Goal: Task Accomplishment & Management: Complete application form

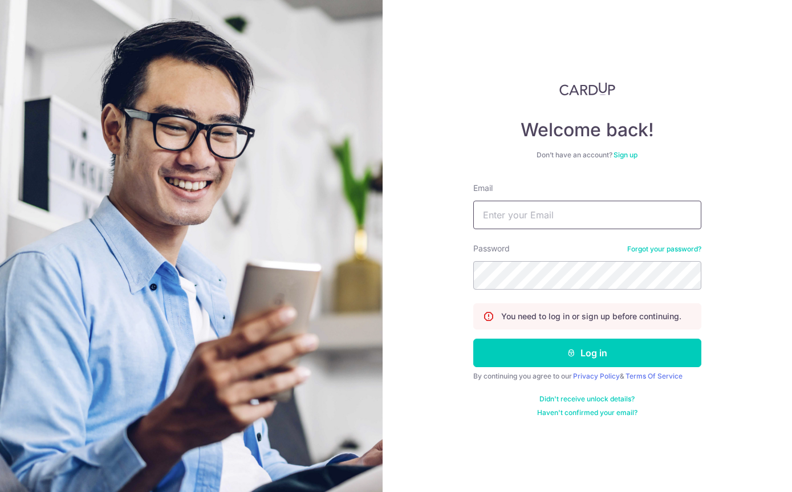
type input "Mike_tasrif@yahoo.com"
click at [587, 339] on button "Log in" at bounding box center [587, 353] width 228 height 29
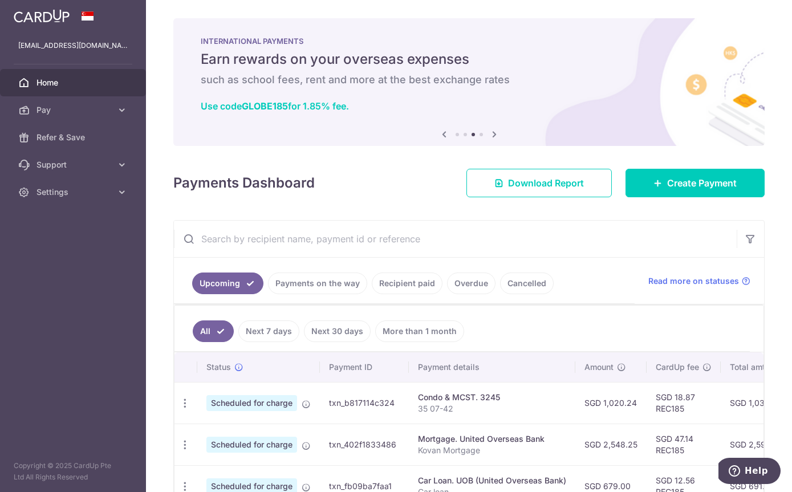
click at [682, 197] on link "Create Payment" at bounding box center [695, 183] width 139 height 29
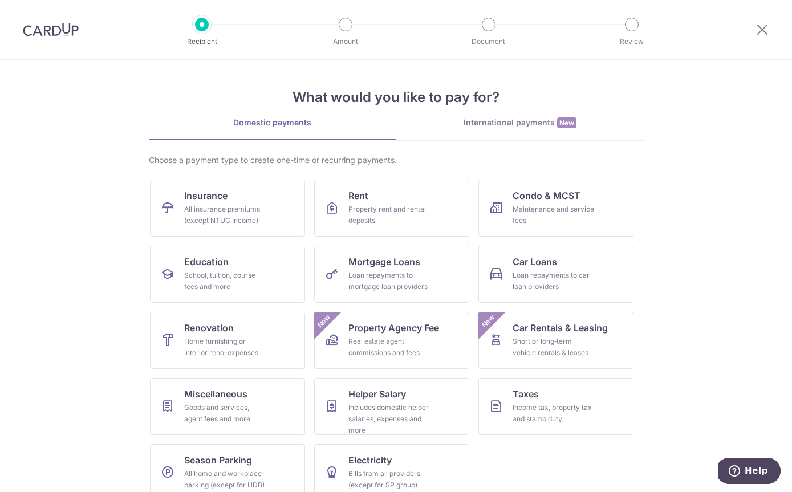
click at [182, 283] on link "Education School, tuition, course fees and more" at bounding box center [227, 274] width 155 height 57
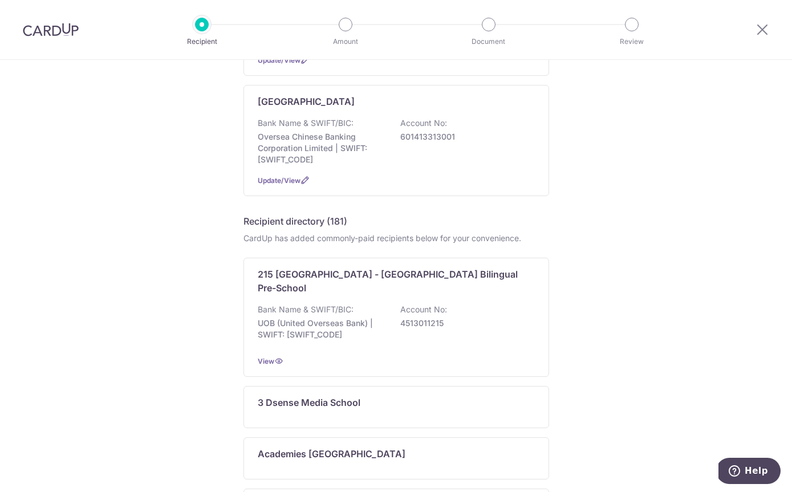
scroll to position [338, 0]
click at [139, 148] on div "Who would you like to pay? My recipients (3) Add new recipient Berries World of…" at bounding box center [396, 357] width 792 height 1270
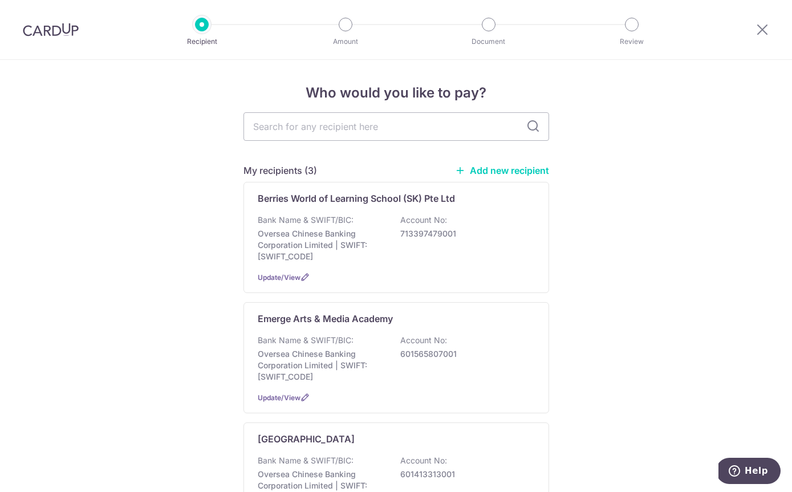
scroll to position [0, 0]
click at [519, 176] on link "Add new recipient" at bounding box center [502, 170] width 94 height 11
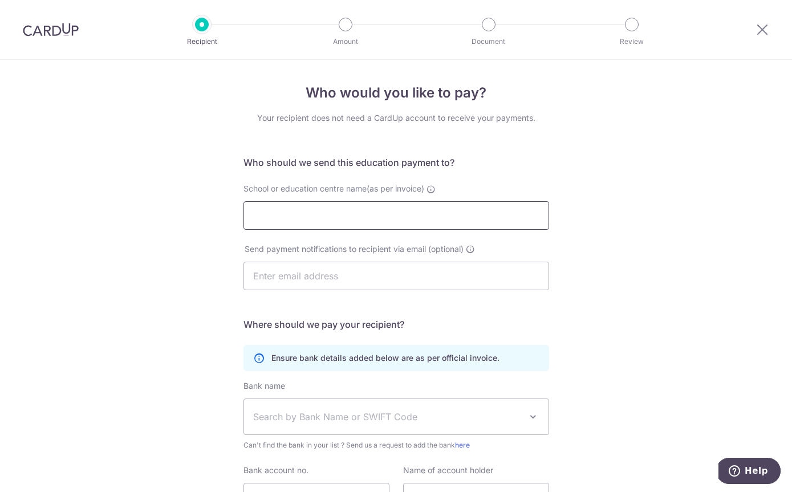
click at [261, 216] on input "School or education centre name(as per invoice)" at bounding box center [397, 215] width 306 height 29
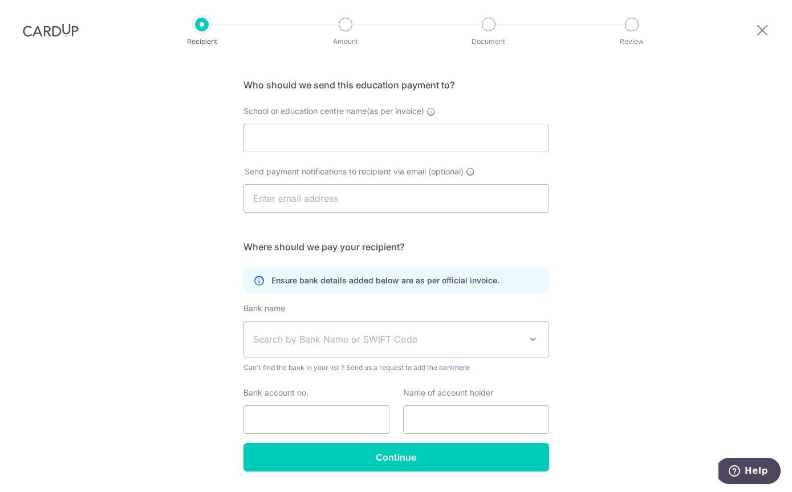
scroll to position [77, 0]
click at [275, 333] on span "Search by Bank Name or SWIFT Code" at bounding box center [387, 340] width 268 height 14
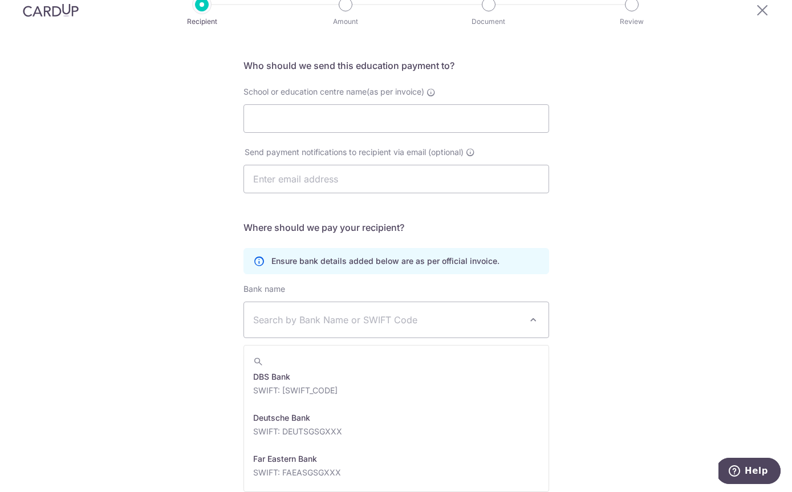
scroll to position [910, 0]
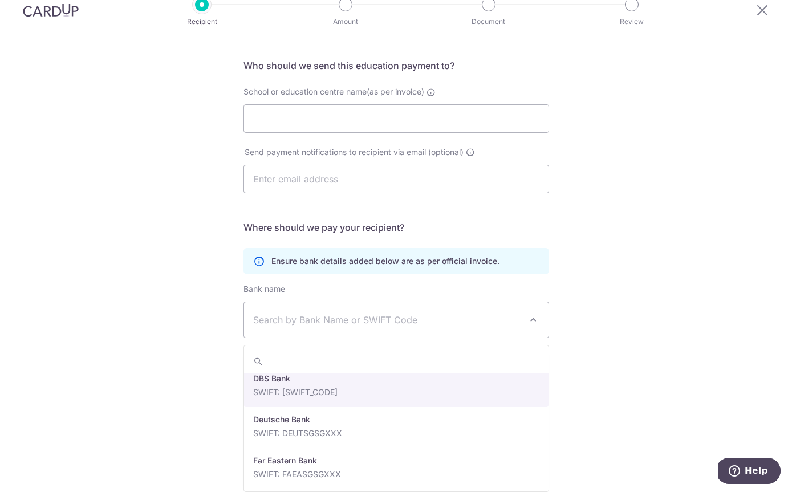
select select "6"
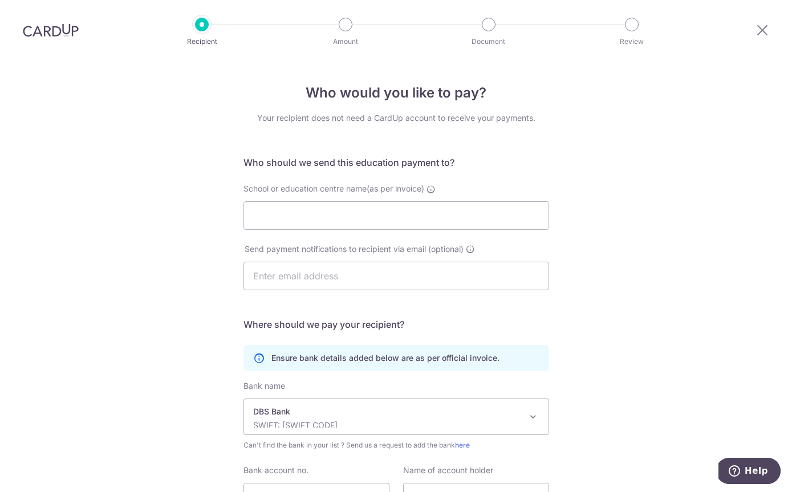
scroll to position [0, 0]
click at [348, 483] on input "Bank account no." at bounding box center [317, 497] width 146 height 29
type input "0721015056"
type input "Minds Sparks Hub Pte Ltd"
click at [295, 201] on input "School or education centre name(as per invoice)" at bounding box center [397, 215] width 306 height 29
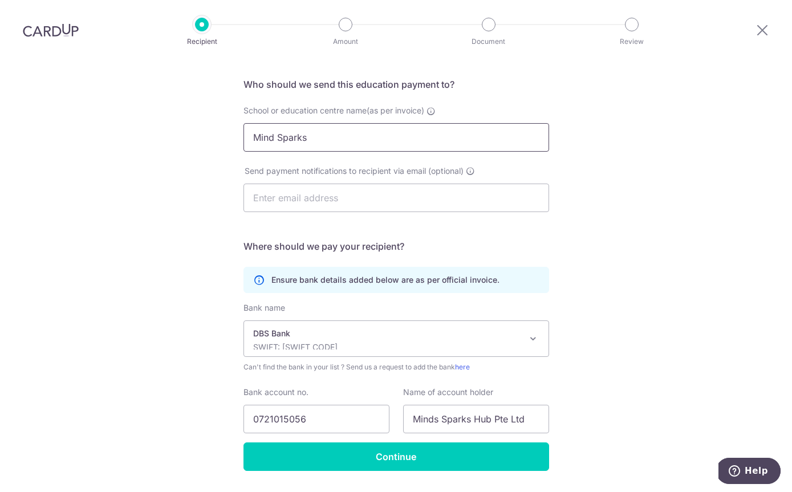
scroll to position [74, 0]
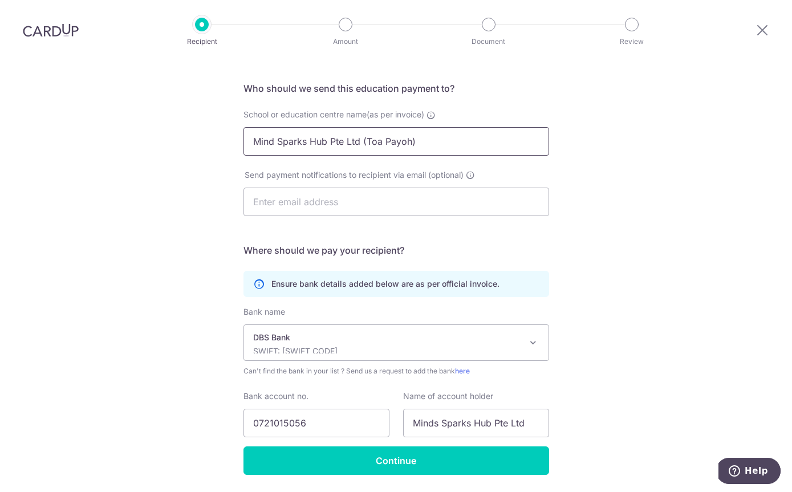
type input "Mind Sparks Hub Pte Ltd (Toa Payoh)"
click at [307, 188] on input "text" at bounding box center [397, 202] width 306 height 29
type input "toapayoh@minsparks.com.sg"
click at [439, 409] on input "Minds Sparks Hub Pte Ltd" at bounding box center [476, 423] width 146 height 29
type input "Mind Sparks Hub Pte Ltd"
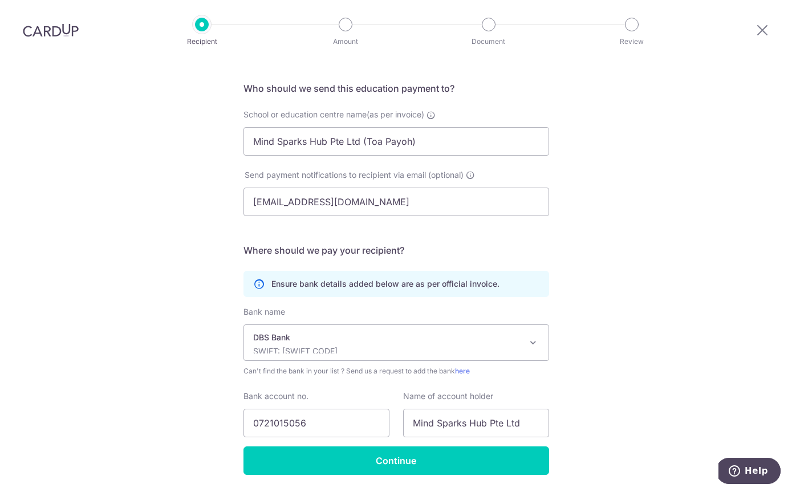
click at [269, 447] on input "Continue" at bounding box center [397, 461] width 306 height 29
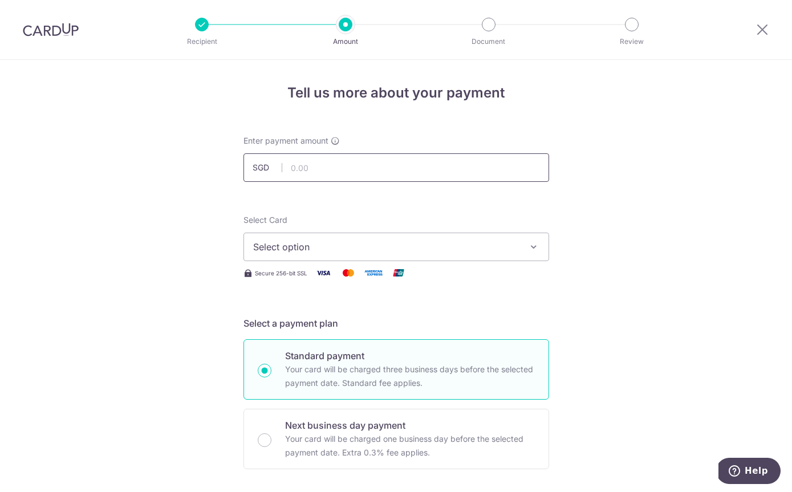
click at [343, 173] on input "text" at bounding box center [397, 167] width 306 height 29
click at [263, 254] on span "Select option" at bounding box center [386, 247] width 266 height 14
type input "970.10"
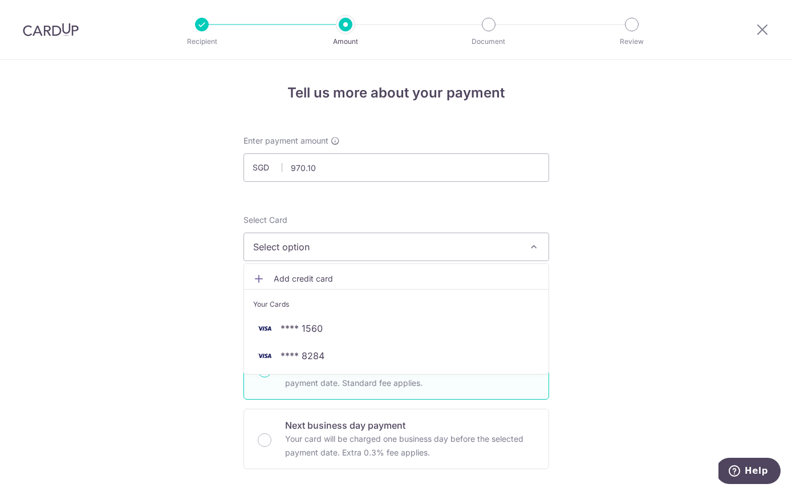
click at [259, 333] on img at bounding box center [264, 329] width 23 height 14
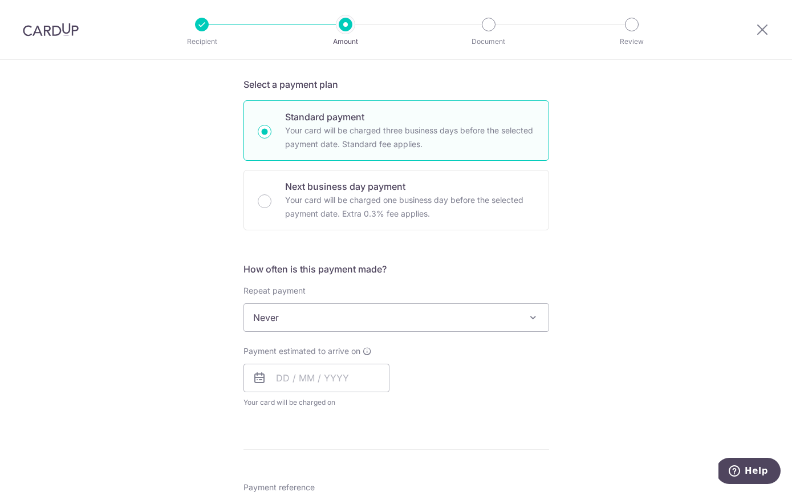
scroll to position [241, 0]
click at [249, 323] on span "Never" at bounding box center [396, 315] width 305 height 27
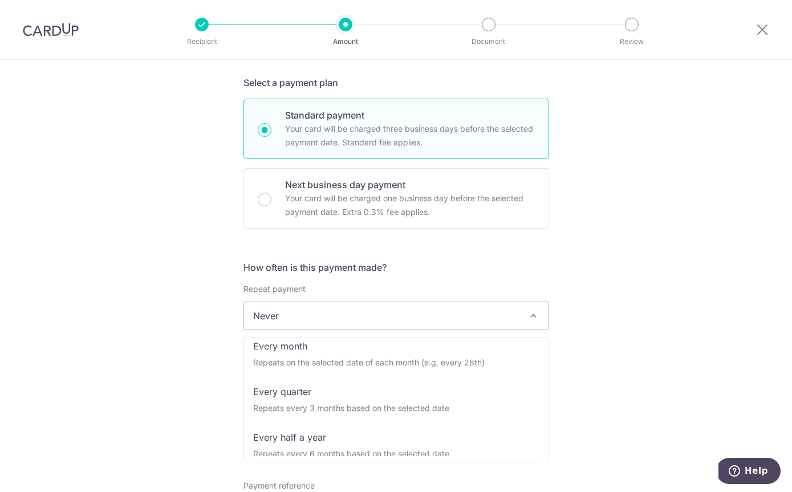
scroll to position [103, 0]
select select "4"
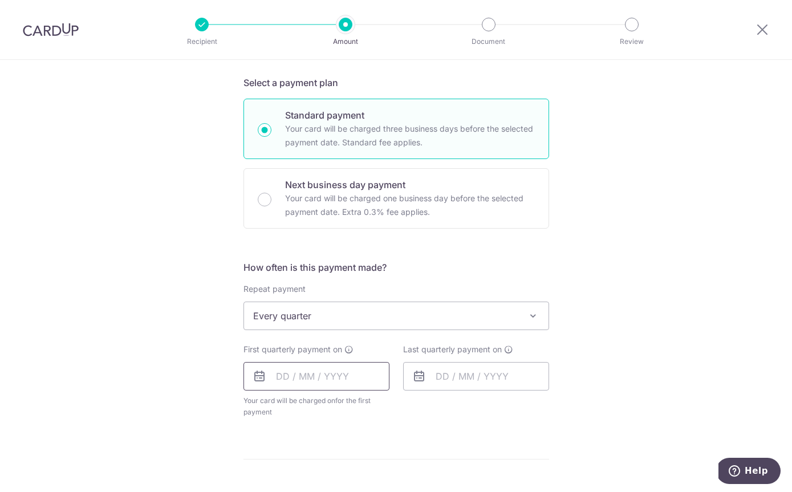
click at [284, 383] on input "text" at bounding box center [317, 376] width 146 height 29
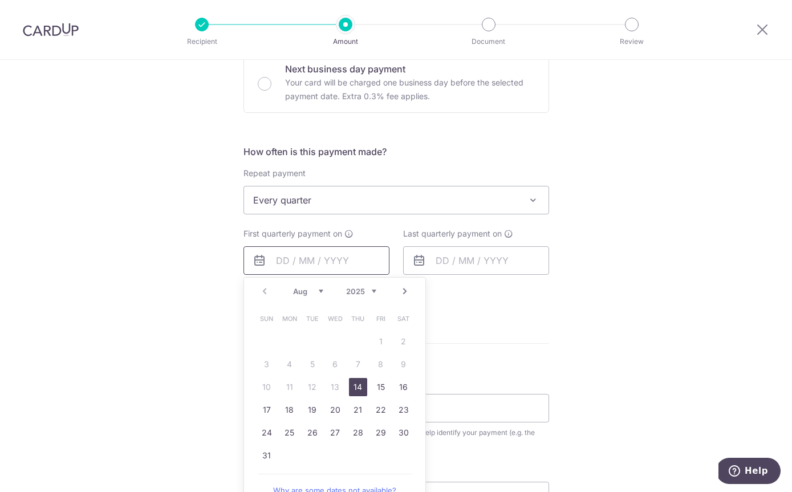
scroll to position [363, 0]
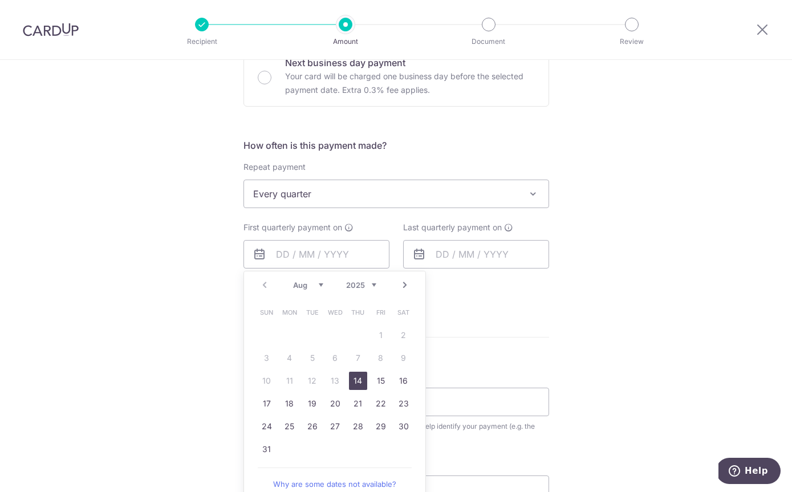
click at [355, 390] on link "14" at bounding box center [358, 381] width 18 height 18
type input "14/08/2025"
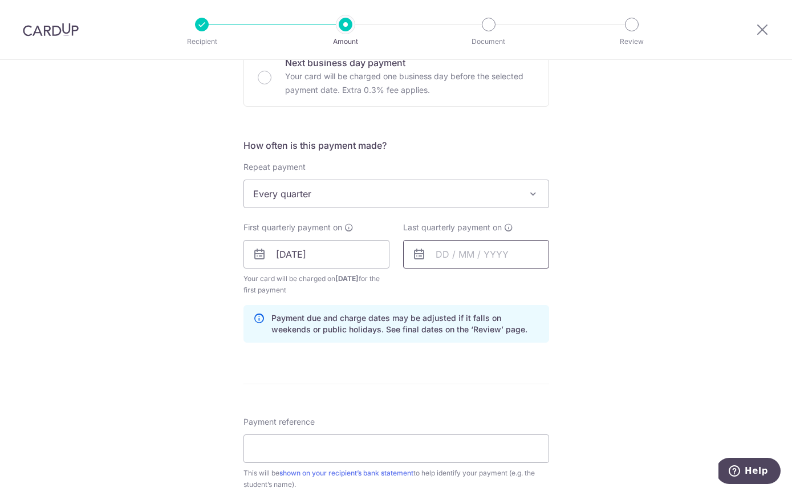
click at [443, 267] on input "text" at bounding box center [476, 254] width 146 height 29
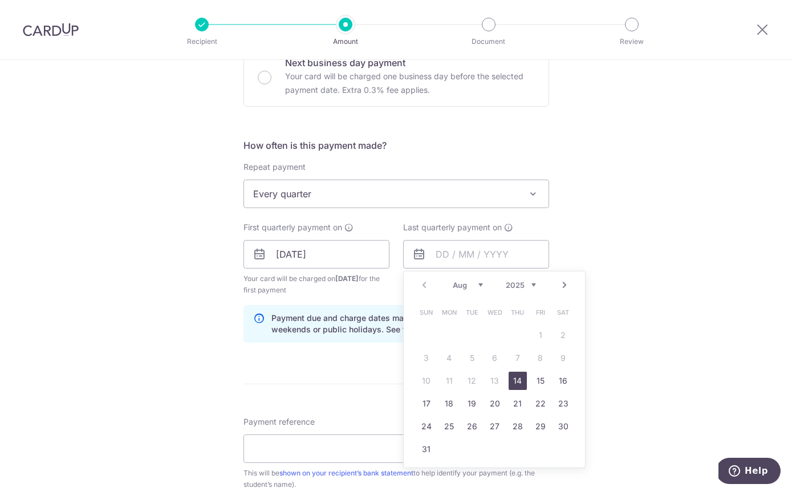
click at [524, 290] on select "2025 2026 2027 2028 2029 2030 2031 2032 2033 2034 2035" at bounding box center [521, 285] width 30 height 9
click at [543, 387] on link "14" at bounding box center [541, 381] width 18 height 18
type input "14/08/2026"
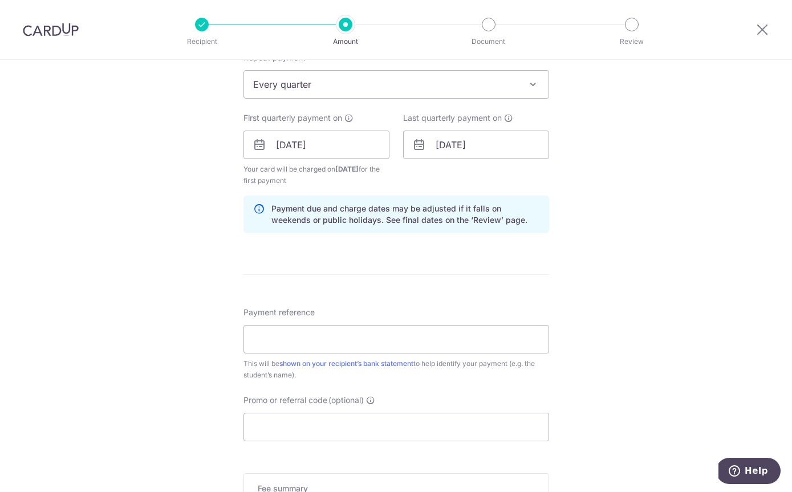
scroll to position [473, 0]
click at [277, 347] on input "Payment reference" at bounding box center [397, 339] width 306 height 29
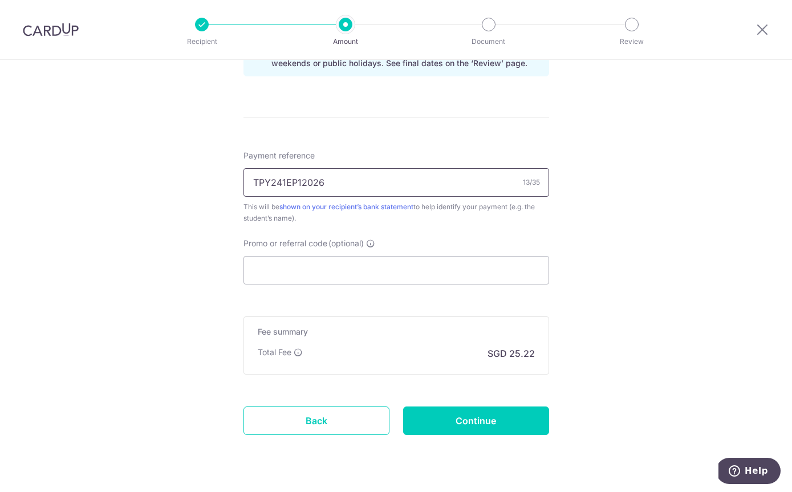
scroll to position [624, 0]
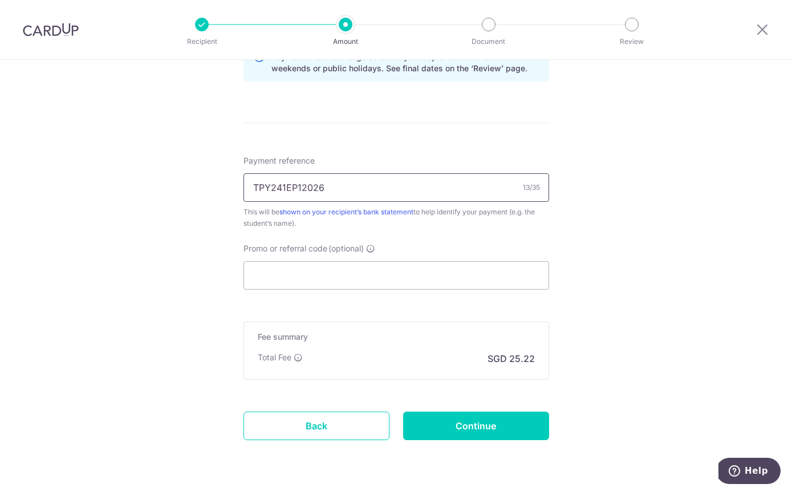
type input "TPY241EP12026"
click at [375, 3] on div "Recipient Amount Document Review" at bounding box center [416, 29] width 489 height 59
click at [382, 1] on div "Recipient Amount Document Review" at bounding box center [416, 29] width 489 height 59
click at [310, 284] on input "Promo or referral code (optional)" at bounding box center [397, 275] width 306 height 29
click at [282, 278] on input "Promo or referral code (optional)" at bounding box center [397, 275] width 306 height 29
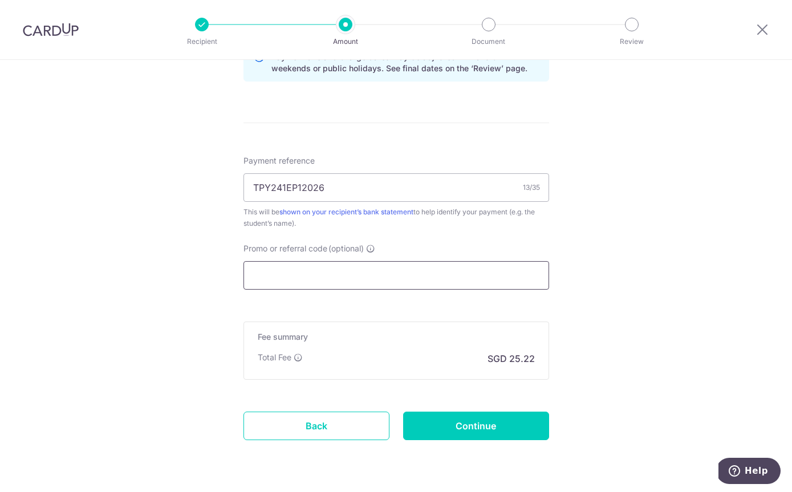
paste input "3HOME25R"
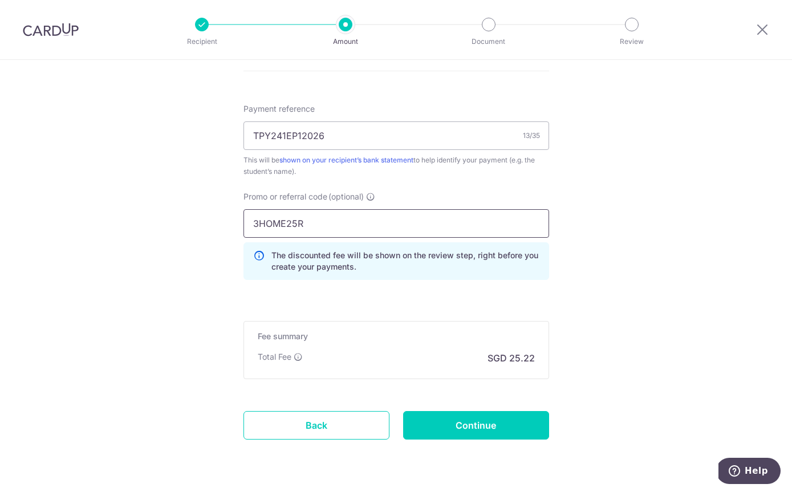
scroll to position [675, 0]
type input "3HOME25R"
click at [443, 435] on input "Continue" at bounding box center [476, 426] width 146 height 29
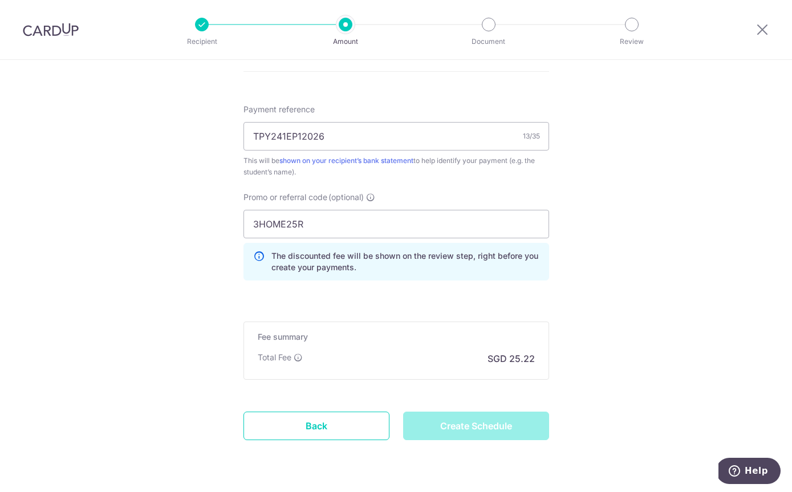
type input "Create Schedule"
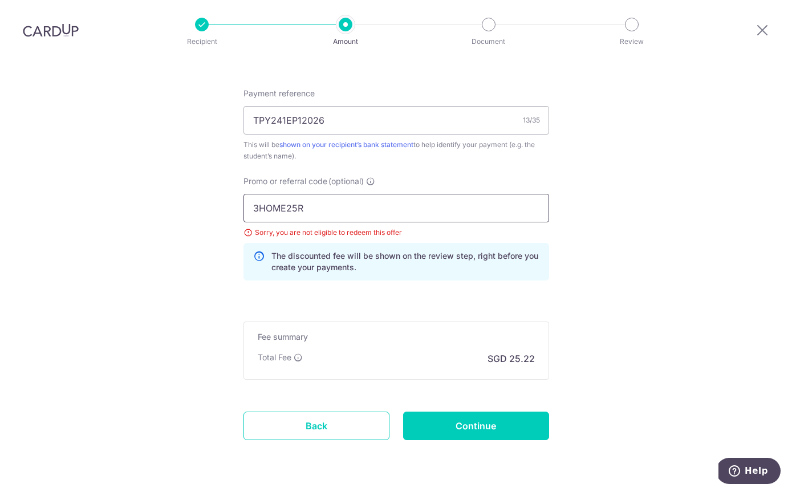
click at [312, 194] on input "3HOME25R" at bounding box center [397, 208] width 306 height 29
paste input "REC185"
type input "REC185"
click at [516, 412] on input "Continue" at bounding box center [476, 426] width 146 height 29
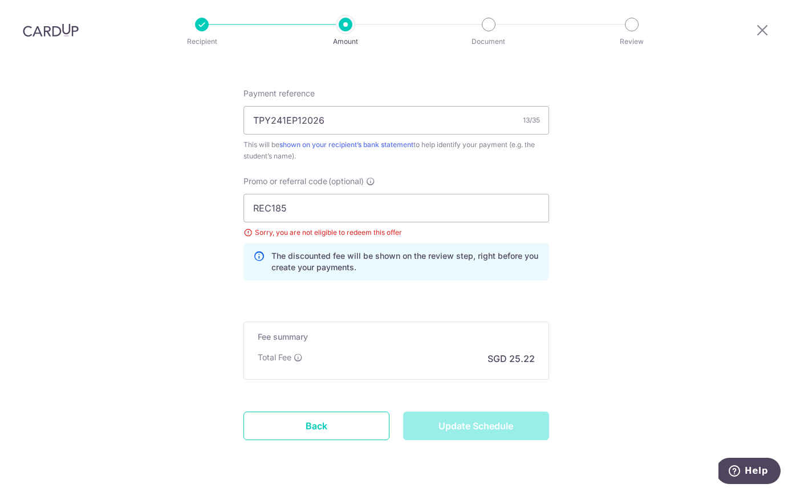
type input "Update Schedule"
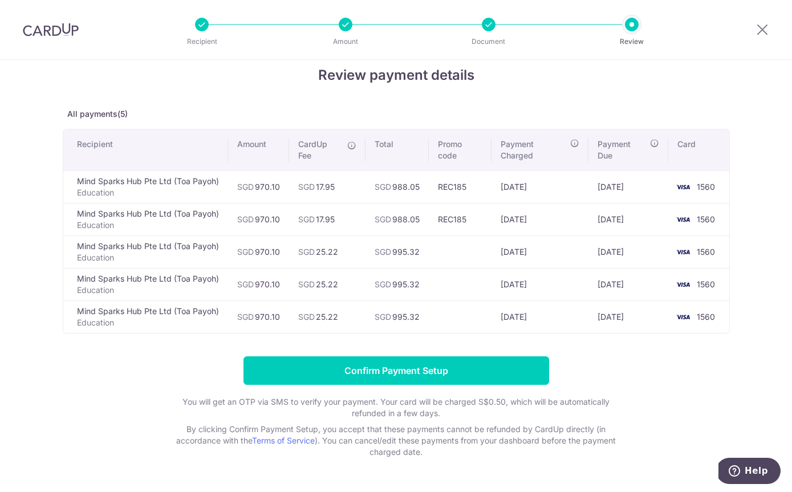
scroll to position [17, 0]
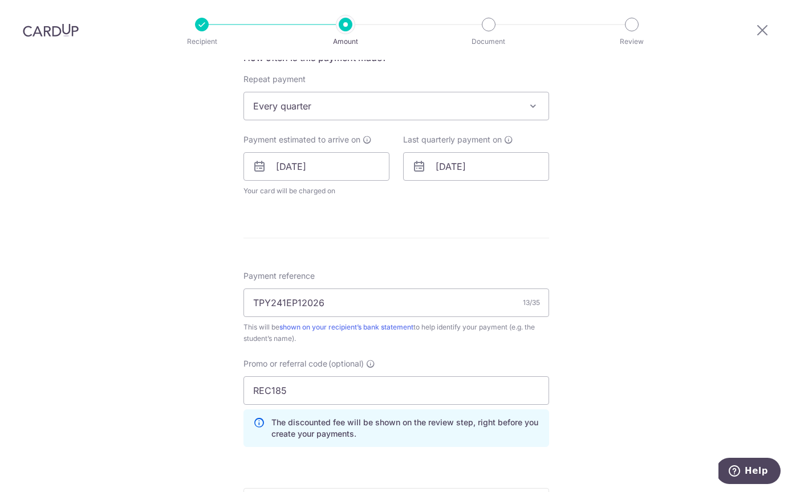
scroll to position [451, 0]
click at [341, 376] on input "REC185" at bounding box center [397, 390] width 306 height 29
click at [321, 376] on input "REC185" at bounding box center [397, 390] width 306 height 29
click at [324, 376] on input "REC185" at bounding box center [397, 390] width 306 height 29
click at [328, 376] on input "REC185" at bounding box center [397, 390] width 306 height 29
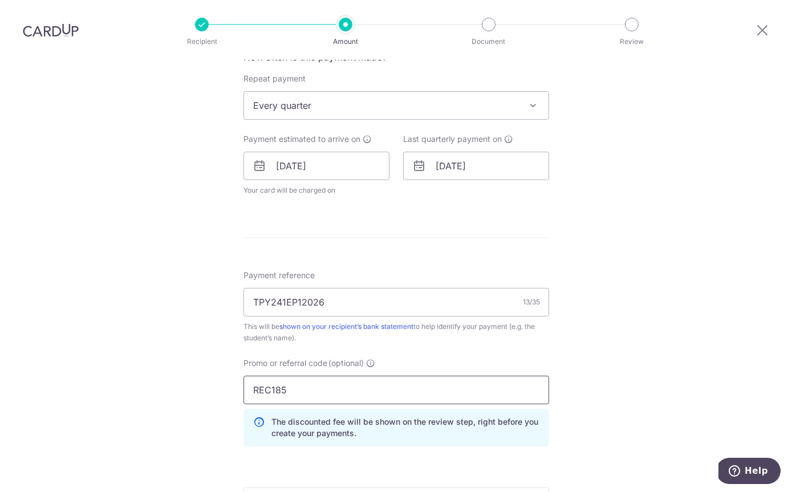
paste input "3HOME25R"
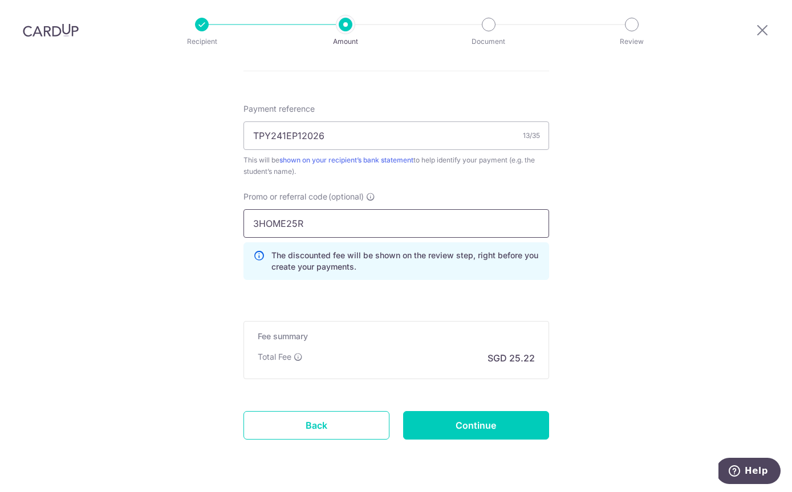
scroll to position [617, 0]
type input "3HOME25R"
click at [512, 412] on input "Continue" at bounding box center [476, 426] width 146 height 29
type input "Update Schedule"
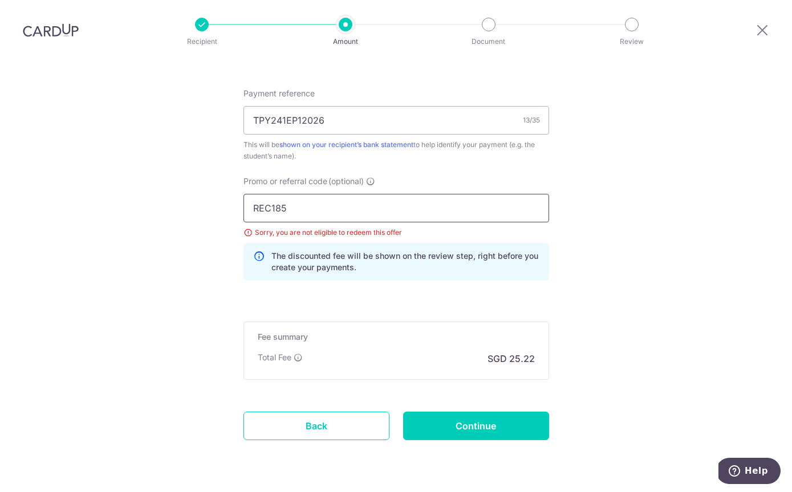
click at [301, 194] on input "REC185" at bounding box center [397, 208] width 306 height 29
click at [479, 412] on input "Continue" at bounding box center [476, 426] width 146 height 29
type input "Update Schedule"
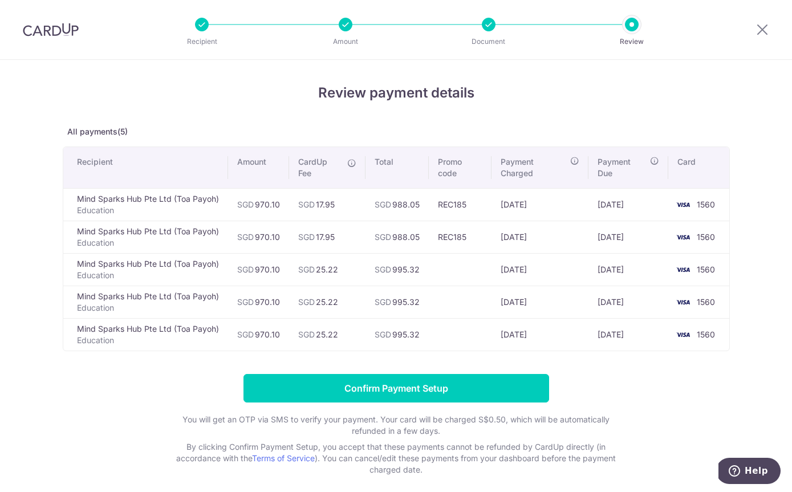
click at [266, 394] on input "Confirm Payment Setup" at bounding box center [397, 388] width 306 height 29
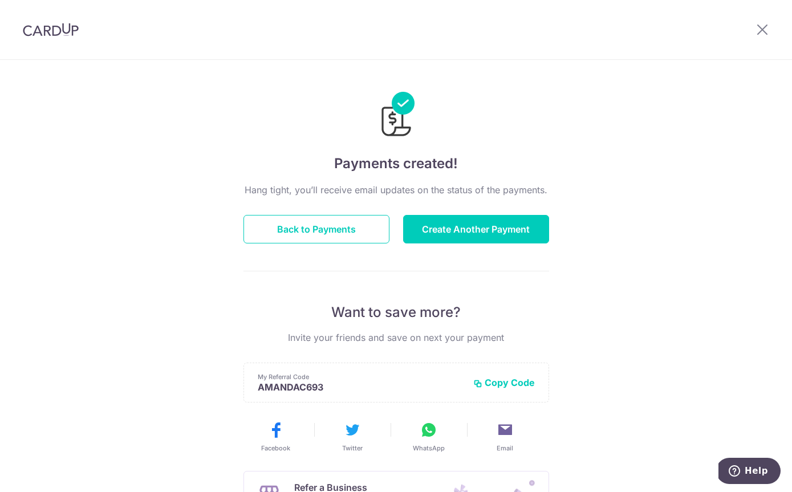
click at [321, 240] on button "Back to Payments" at bounding box center [317, 229] width 146 height 29
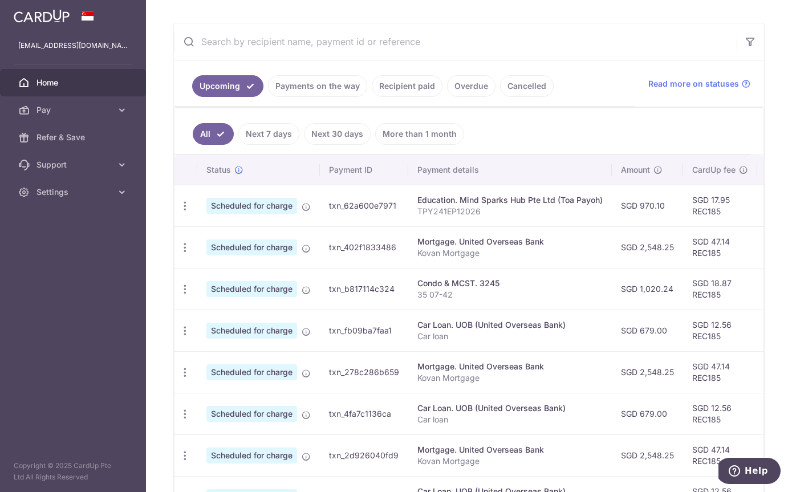
scroll to position [226, 0]
